Goal: Information Seeking & Learning: Learn about a topic

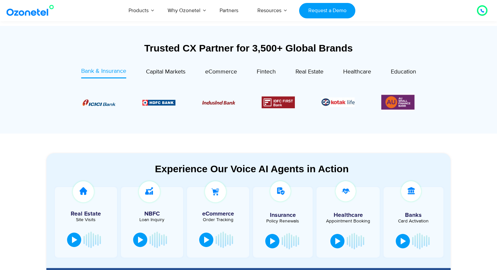
scroll to position [238, 0]
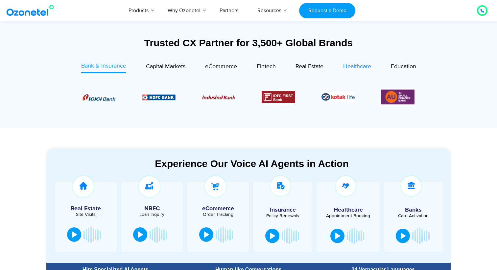
click at [355, 66] on span "Healthcare" at bounding box center [357, 66] width 28 height 7
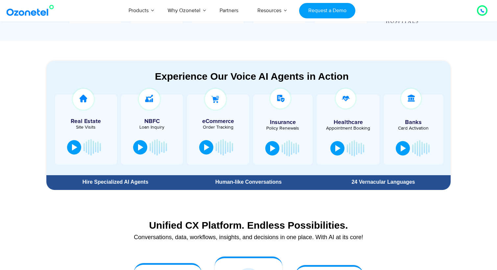
scroll to position [338, 0]
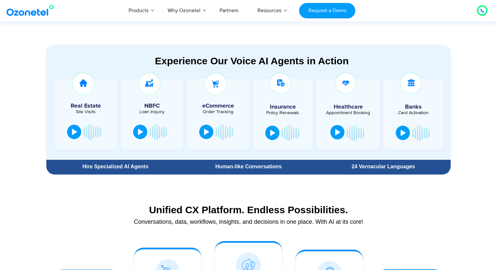
click at [334, 132] on button at bounding box center [337, 132] width 14 height 14
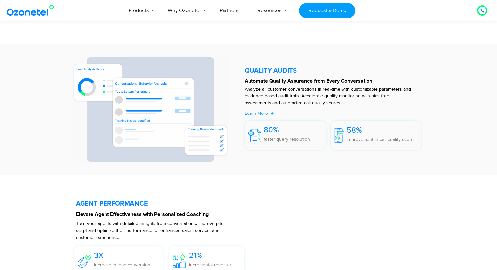
scroll to position [1120, 0]
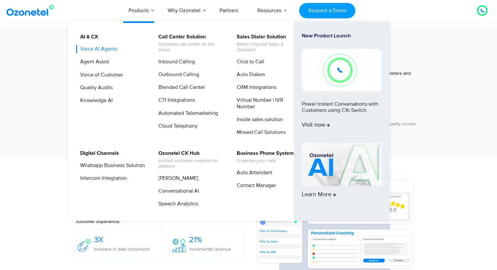
click at [104, 48] on link "Voice AI Agents" at bounding box center [97, 49] width 42 height 8
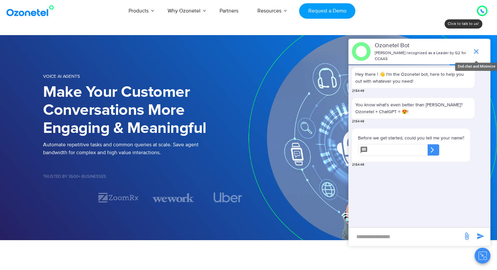
click at [475, 51] on icon "end chat or minimize" at bounding box center [476, 52] width 8 height 8
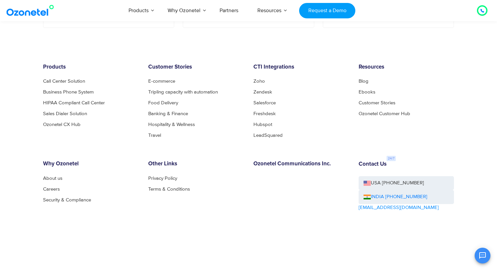
scroll to position [1385, 0]
